Goal: Navigation & Orientation: Find specific page/section

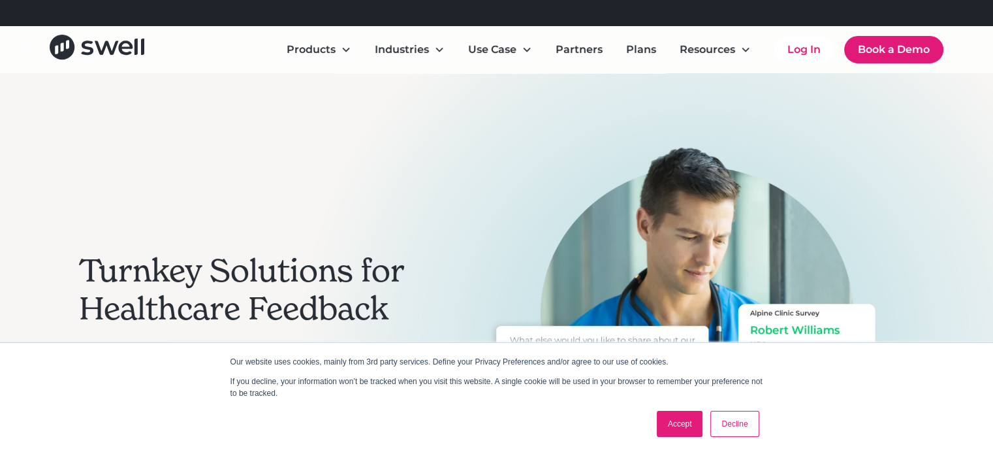
click at [210, 293] on h2 "Turnkey Solutions for Healthcare Feedback" at bounding box center [255, 289] width 353 height 75
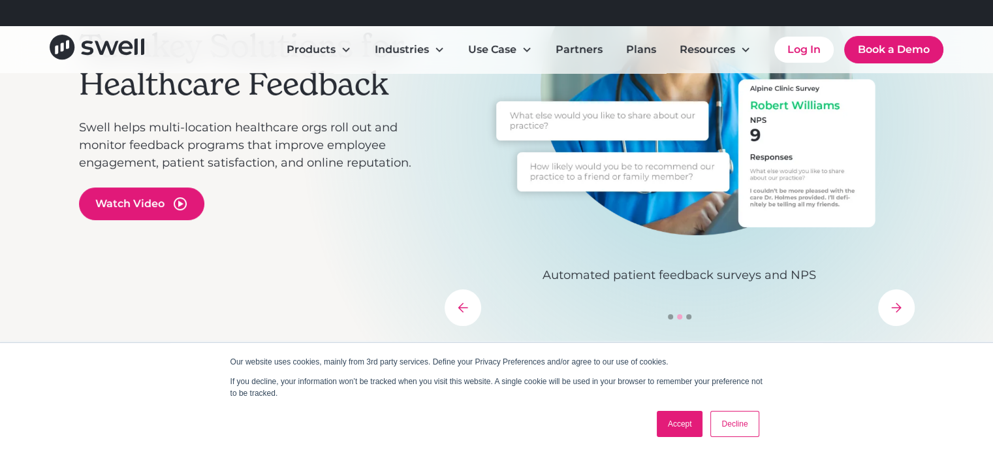
scroll to position [226, 0]
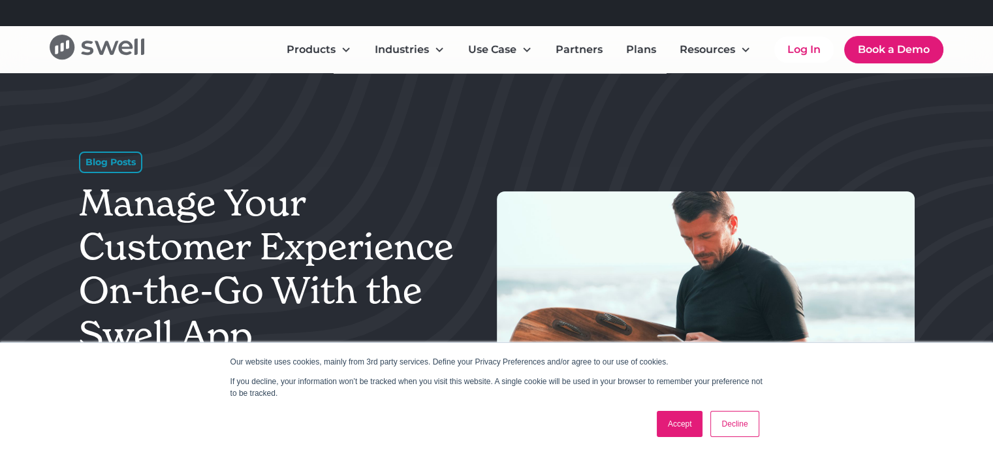
click at [118, 57] on icon "home" at bounding box center [97, 47] width 95 height 25
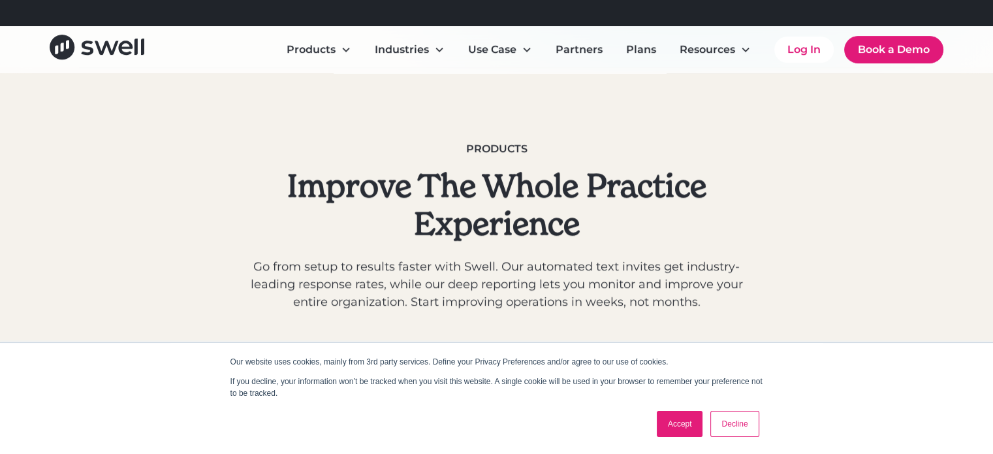
scroll to position [815, 0]
